Goal: Task Accomplishment & Management: Manage account settings

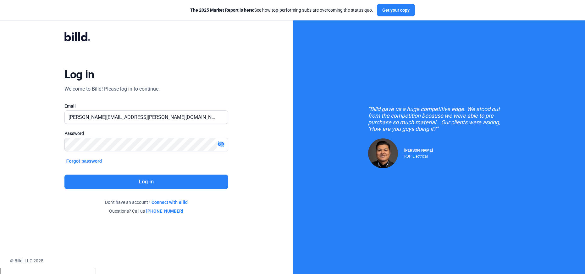
click at [78, 183] on button "Log in" at bounding box center [146, 182] width 164 height 14
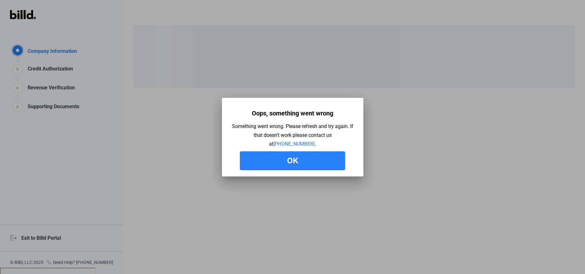
click at [288, 154] on button "Ok" at bounding box center [292, 160] width 105 height 19
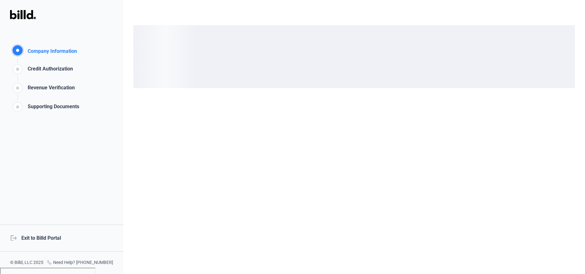
click at [51, 236] on div "logout Exit to Billd Portal" at bounding box center [61, 238] width 123 height 27
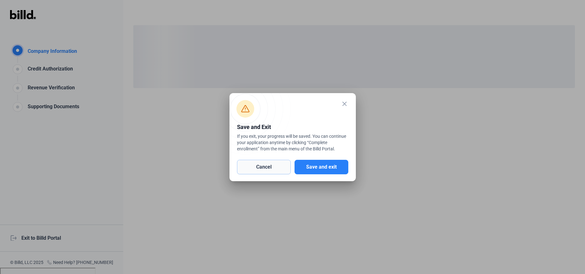
click at [270, 169] on button "Cancel" at bounding box center [264, 167] width 54 height 14
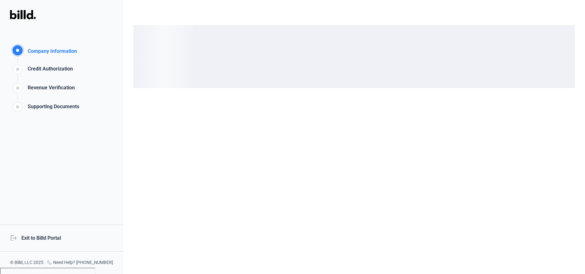
click at [39, 240] on div "logout Exit to Billd Portal" at bounding box center [61, 238] width 123 height 27
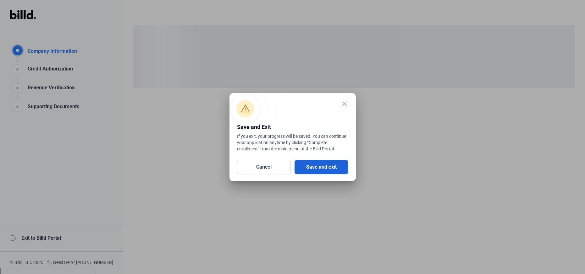
click at [315, 165] on button "Save and exit" at bounding box center [322, 167] width 54 height 14
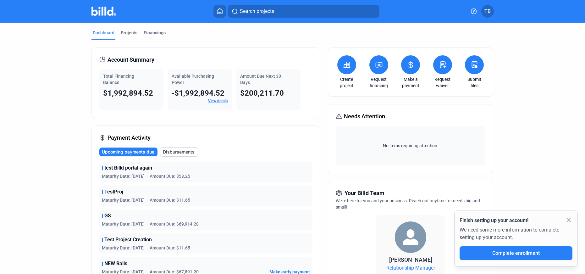
click at [569, 220] on mat-icon "close" at bounding box center [569, 220] width 8 height 8
